Goal: Task Accomplishment & Management: Manage account settings

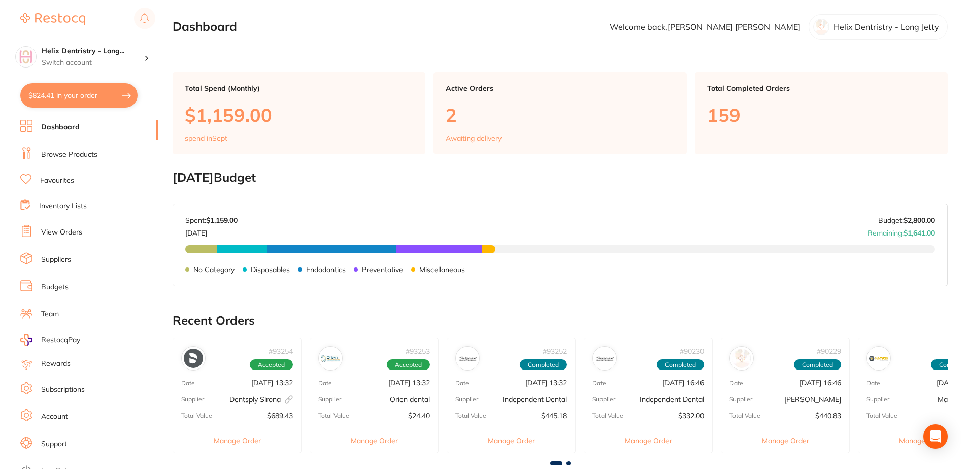
click at [64, 94] on button "$824.41 in your order" at bounding box center [78, 95] width 117 height 24
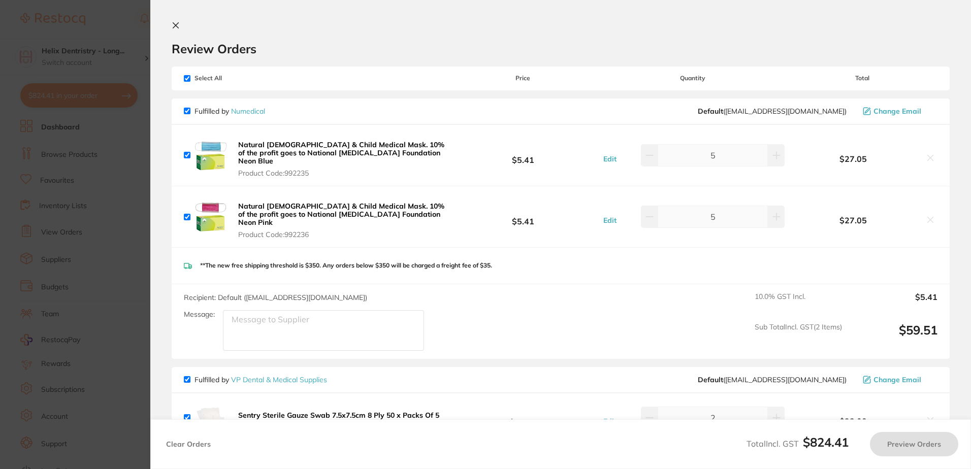
checkbox input "true"
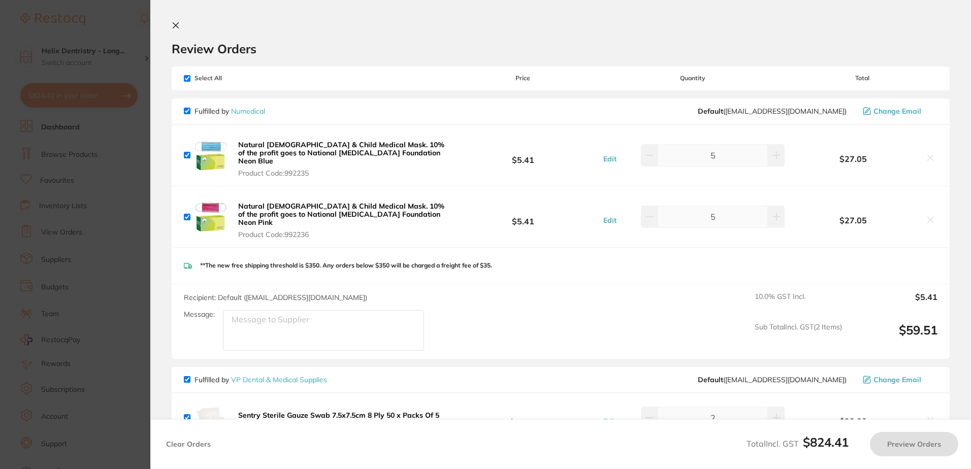
checkbox input "true"
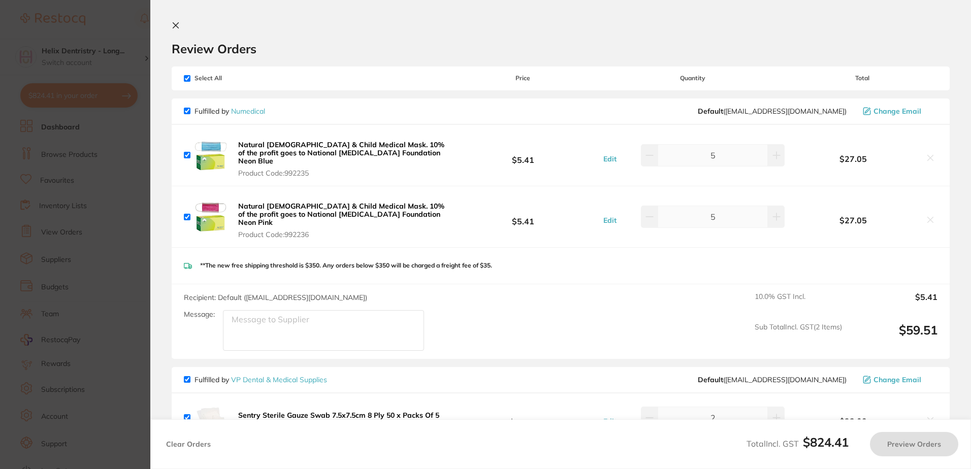
checkbox input "true"
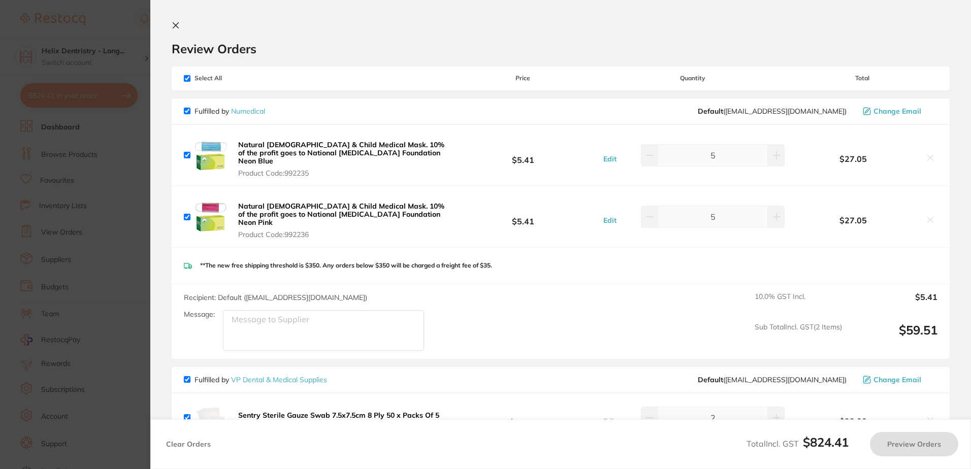
checkbox input "true"
drag, startPoint x: 179, startPoint y: 22, endPoint x: 168, endPoint y: 27, distance: 12.7
click at [178, 22] on button at bounding box center [178, 26] width 12 height 10
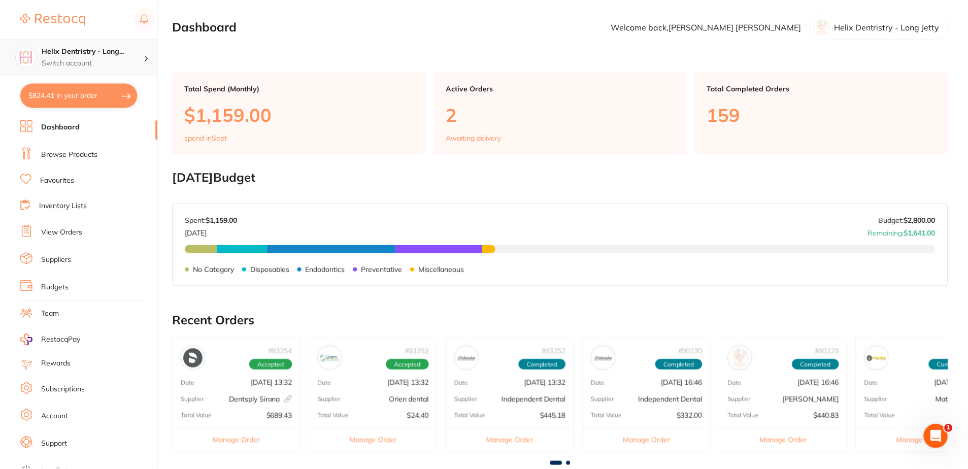
scroll to position [4, 0]
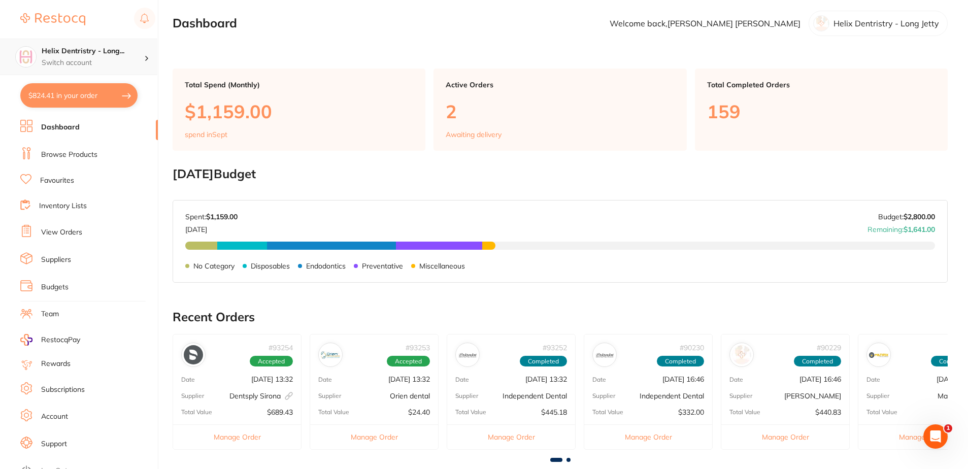
click at [109, 52] on h4 "Helix Dentristry - Long..." at bounding box center [93, 51] width 103 height 10
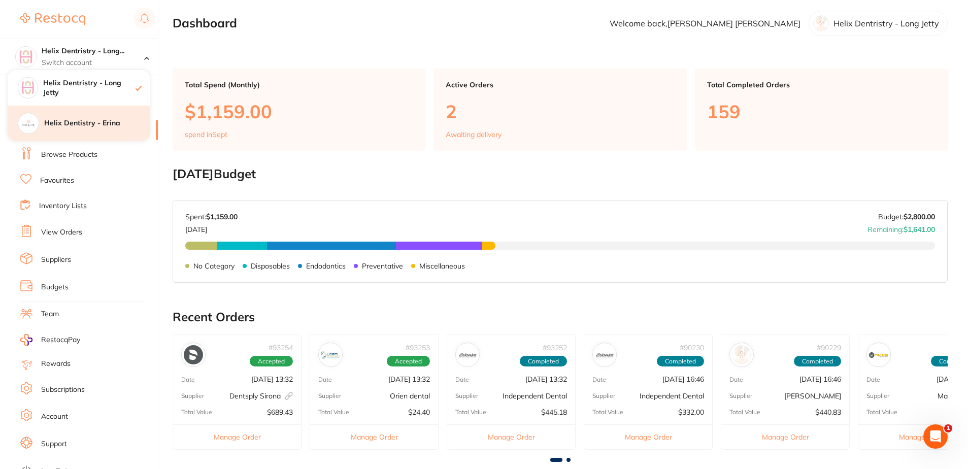
click at [104, 138] on div "Helix Dentistry - Erina" at bounding box center [79, 124] width 142 height 36
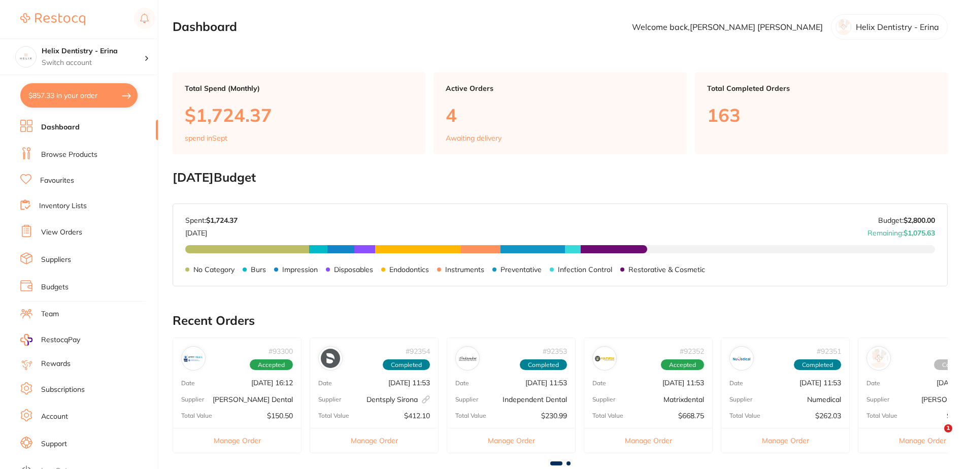
click at [92, 97] on button "$857.33 in your order" at bounding box center [78, 95] width 117 height 24
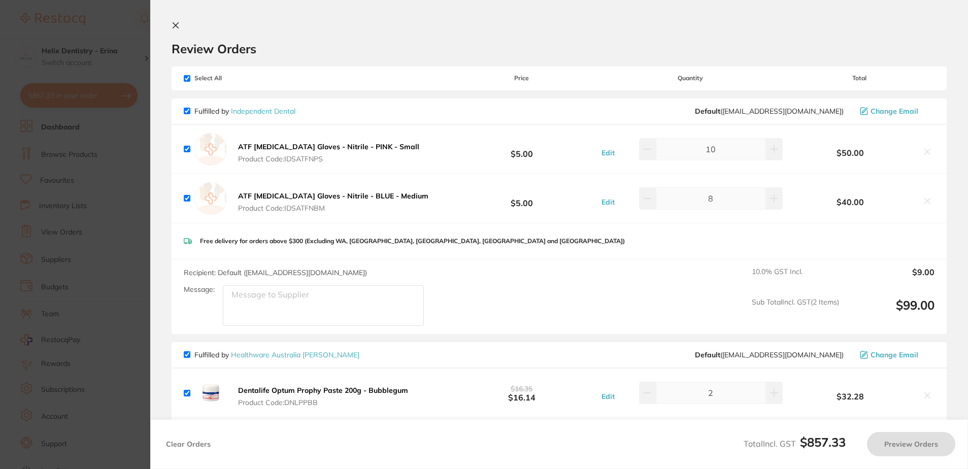
checkbox input "true"
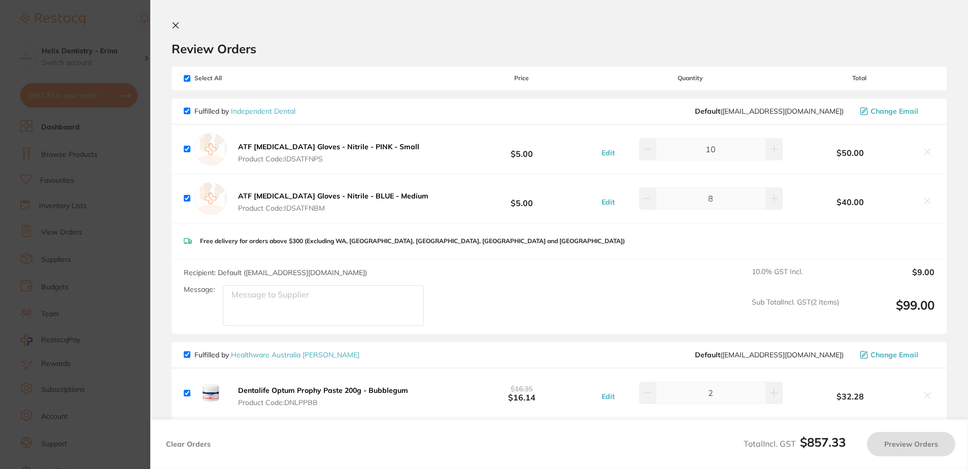
checkbox input "true"
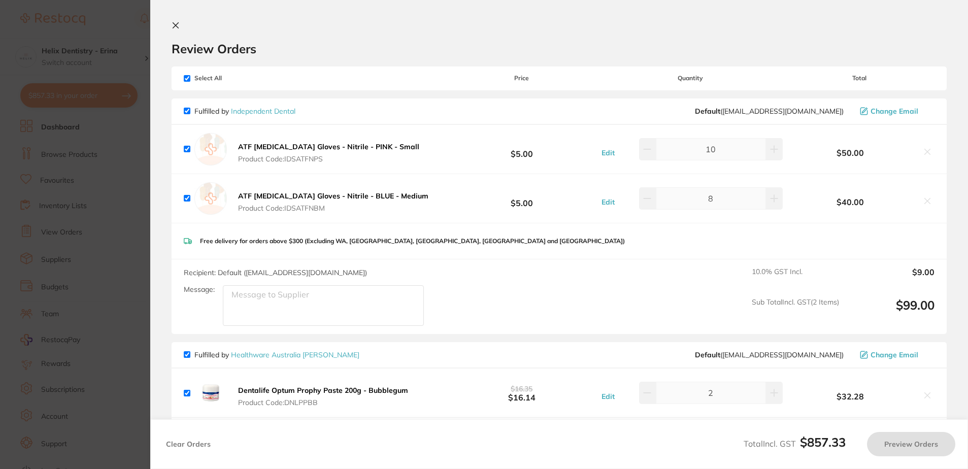
checkbox input "true"
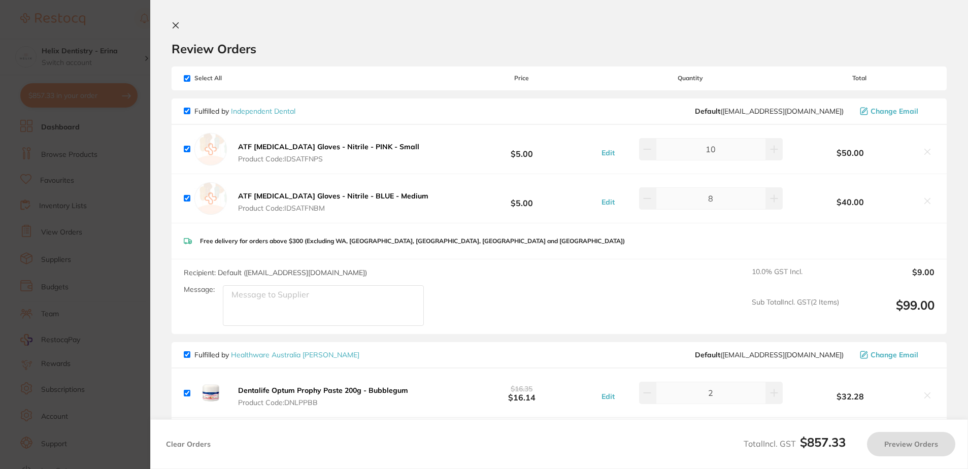
checkbox input "true"
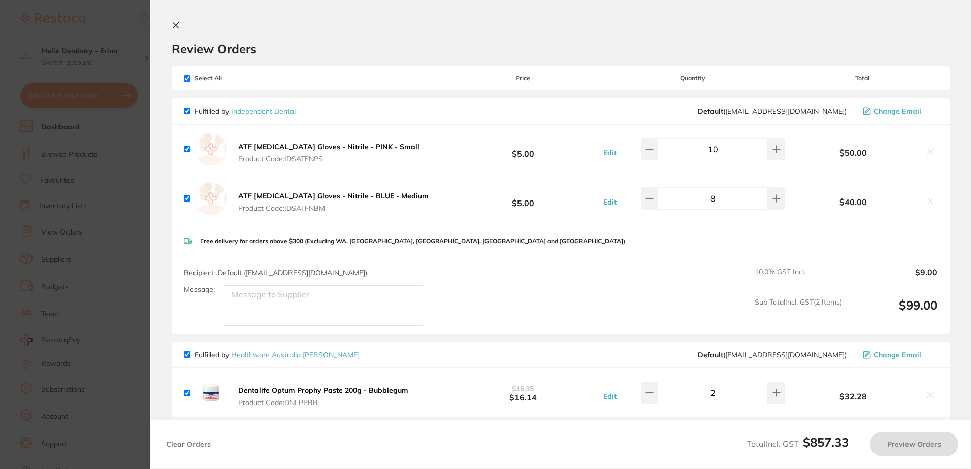
click at [92, 97] on section "Update RRP Set your pre negotiated price for this item. Item Agreed RRP (excl. …" at bounding box center [485, 234] width 971 height 469
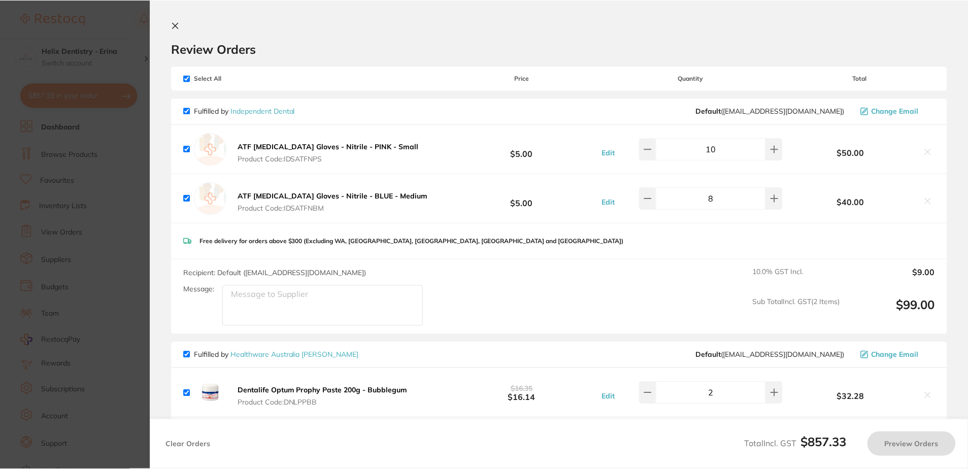
scroll to position [4, 0]
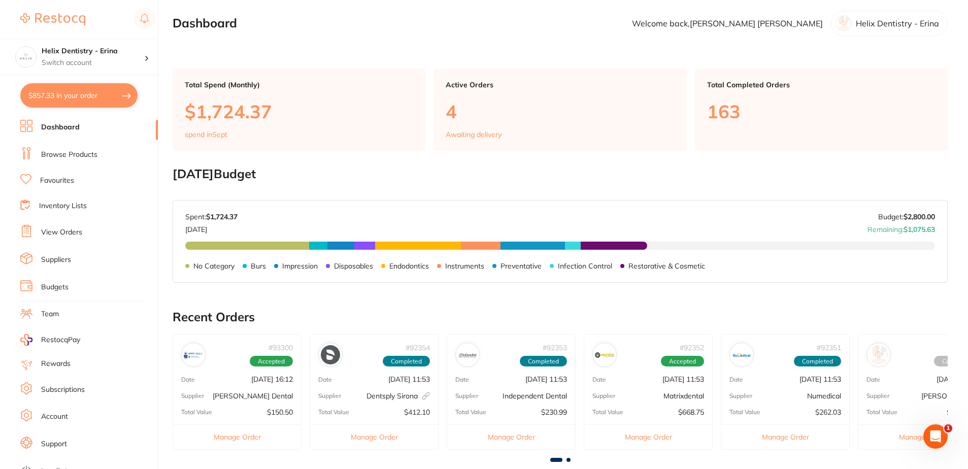
click at [92, 97] on button "$857.33 in your order" at bounding box center [78, 95] width 117 height 24
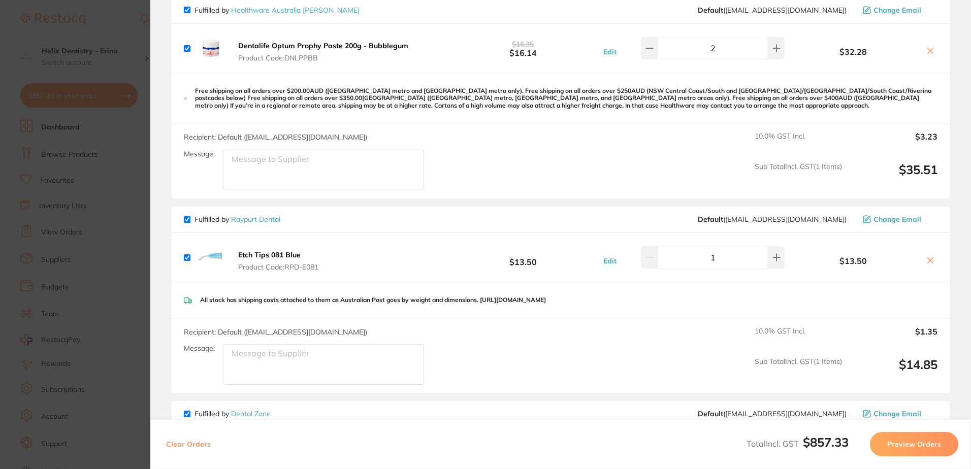
scroll to position [0, 0]
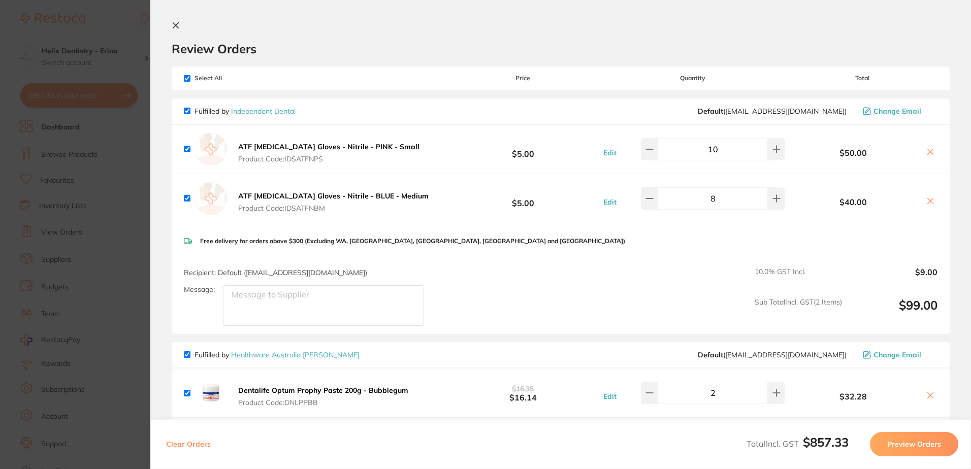
click at [175, 19] on section "Review Orders Your orders are being processed and we will notify you once we ha…" at bounding box center [560, 234] width 820 height 469
click at [179, 24] on icon at bounding box center [176, 25] width 8 height 8
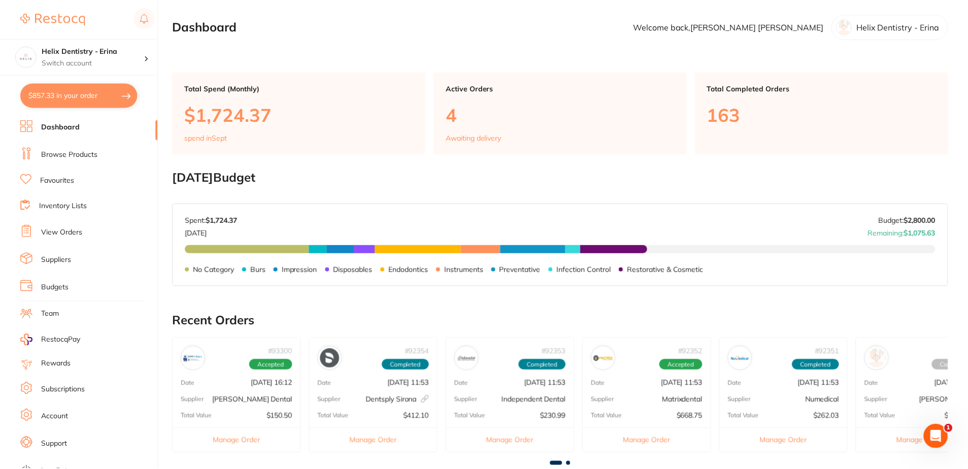
scroll to position [4, 0]
